Goal: Transaction & Acquisition: Subscribe to service/newsletter

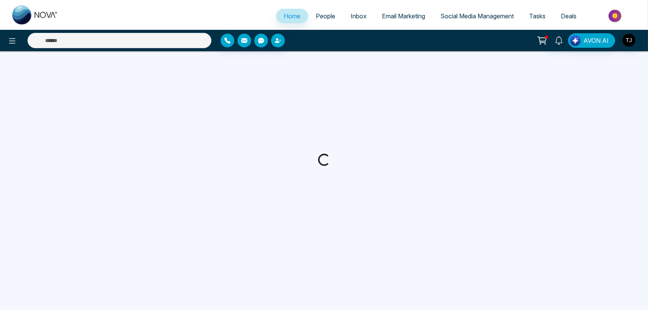
select select "*"
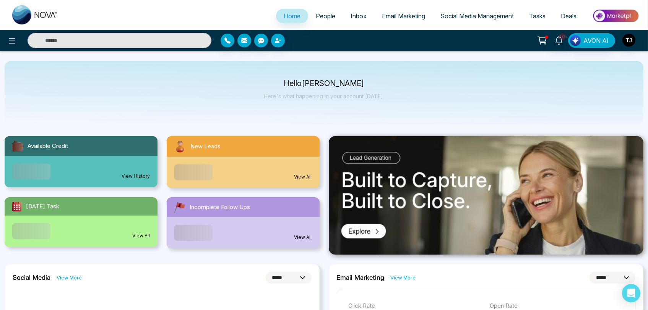
click at [617, 15] on img at bounding box center [615, 15] width 55 height 17
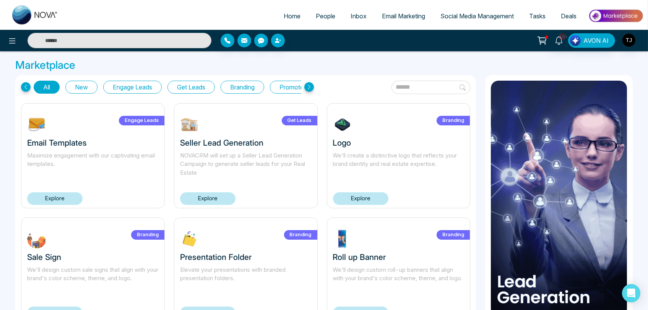
click at [290, 18] on span "Home" at bounding box center [292, 16] width 17 height 8
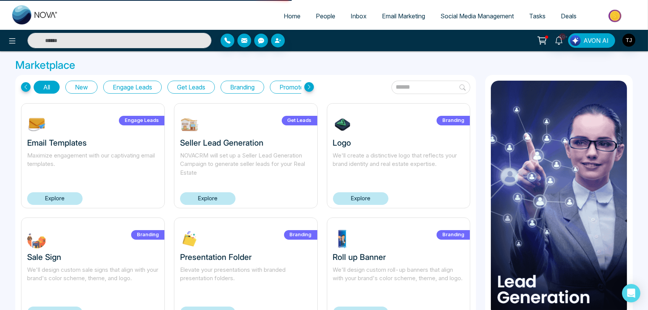
select select "*"
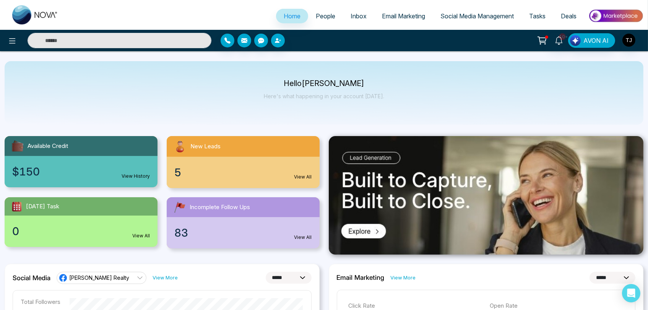
click at [618, 16] on img at bounding box center [615, 15] width 55 height 17
